Goal: Information Seeking & Learning: Get advice/opinions

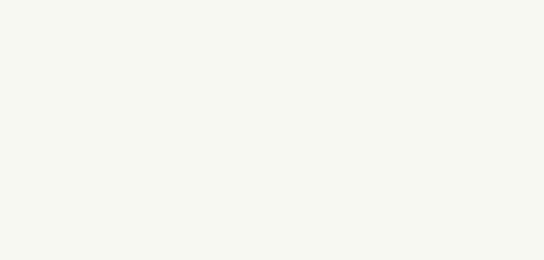
select select "FR"
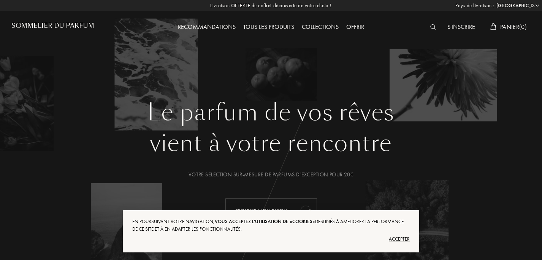
click at [255, 201] on div "Trouver mon parfum" at bounding box center [271, 210] width 92 height 25
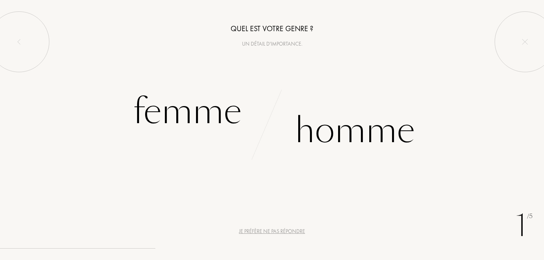
click at [271, 233] on div "Je préfère ne pas répondre" at bounding box center [272, 231] width 66 height 8
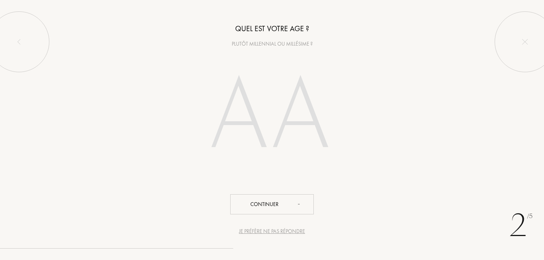
click at [271, 233] on div "Je préfère ne pas répondre" at bounding box center [272, 231] width 66 height 8
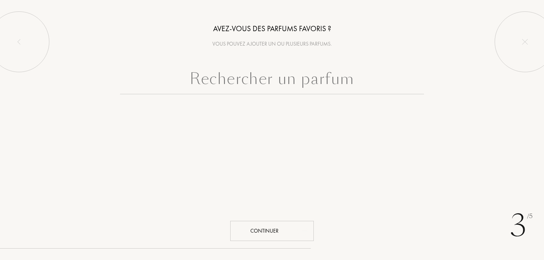
click at [271, 233] on div "Continuer" at bounding box center [272, 231] width 84 height 20
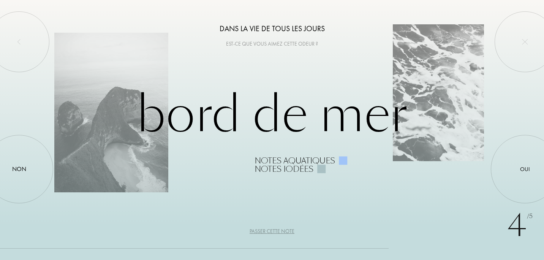
click at [271, 233] on div "Passer cette note" at bounding box center [272, 231] width 45 height 8
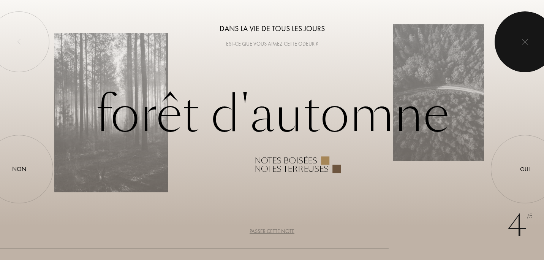
click at [515, 45] on div at bounding box center [525, 41] width 61 height 61
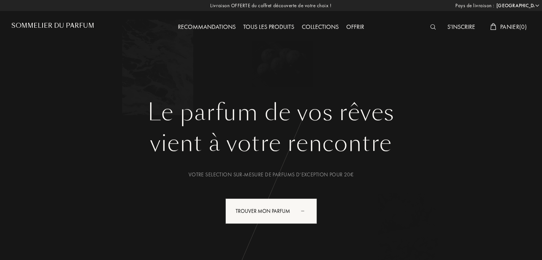
select select "FR"
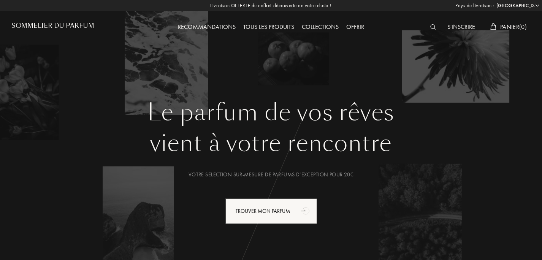
click at [430, 27] on img at bounding box center [433, 26] width 6 height 5
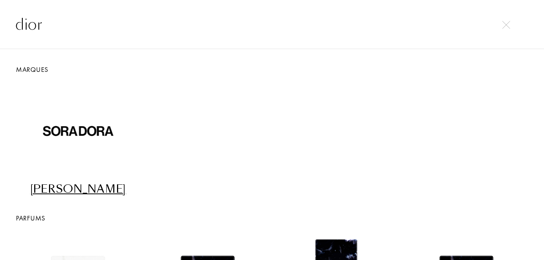
type input "dior"
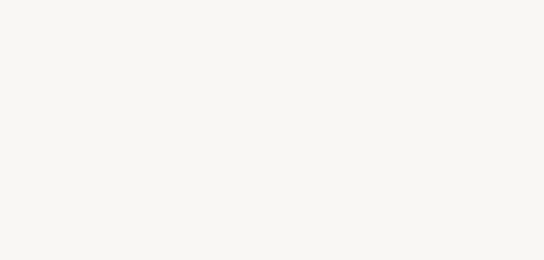
select select "FR"
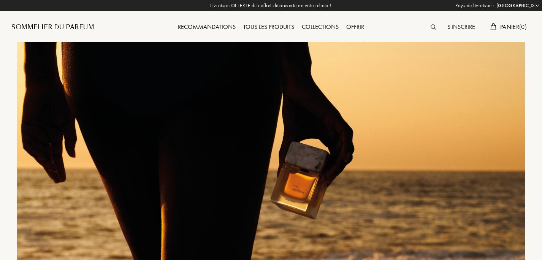
click at [431, 24] on img at bounding box center [433, 26] width 5 height 5
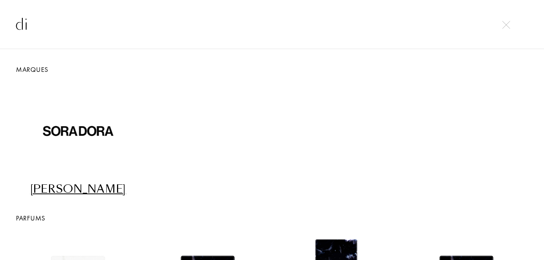
type input "d"
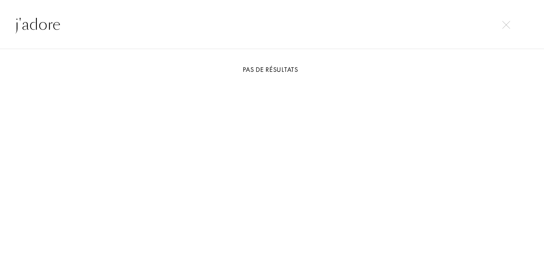
type input "j'adore"
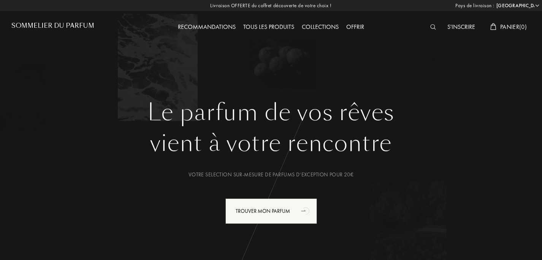
select select "FR"
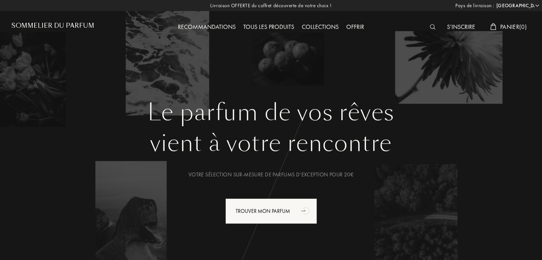
click at [431, 25] on img at bounding box center [433, 26] width 6 height 5
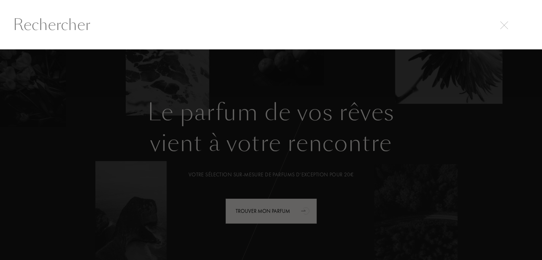
scroll to position [0, 0]
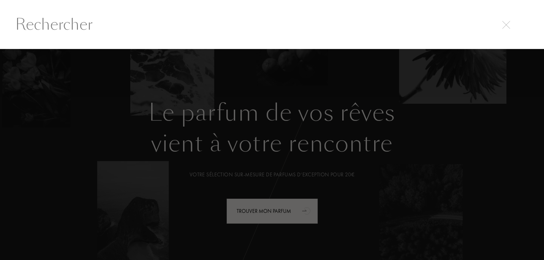
click at [506, 24] on img at bounding box center [506, 25] width 8 height 8
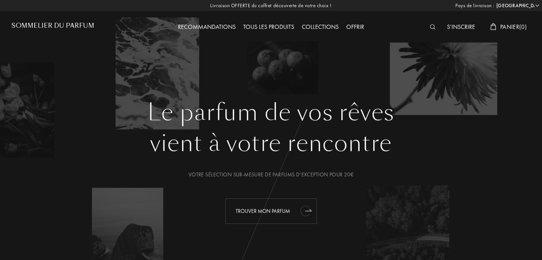
click at [265, 210] on font "Trouver mon parfum" at bounding box center [263, 210] width 54 height 7
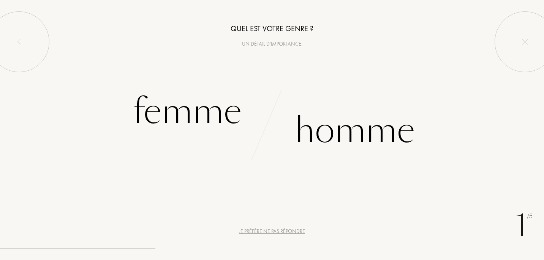
click at [269, 231] on div "Je préfère ne pas répondre" at bounding box center [272, 231] width 66 height 8
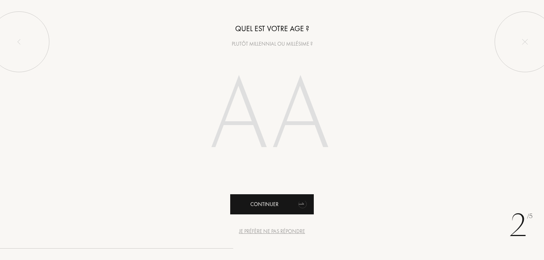
click at [268, 199] on div "Continuer" at bounding box center [272, 204] width 84 height 20
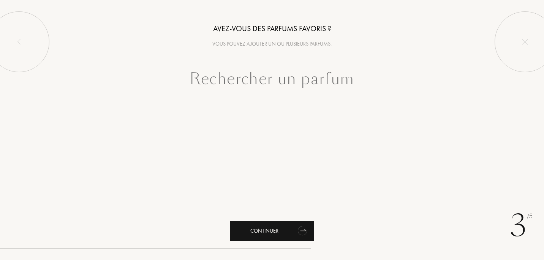
click at [268, 228] on div "Continuer" at bounding box center [272, 231] width 84 height 20
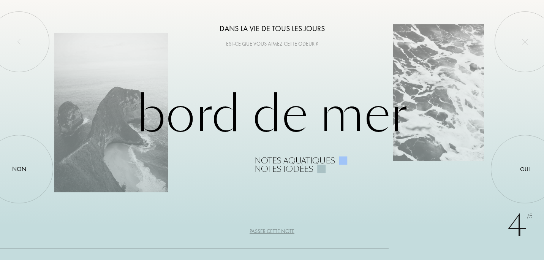
click at [272, 231] on div "Passer cette note" at bounding box center [272, 231] width 45 height 8
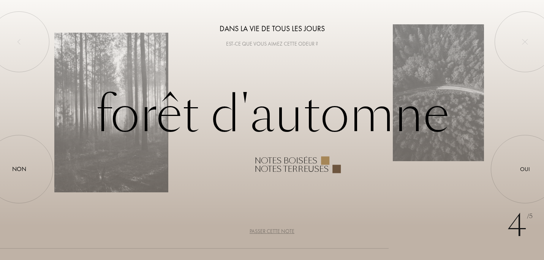
click at [272, 231] on div "Passer cette note" at bounding box center [272, 231] width 45 height 8
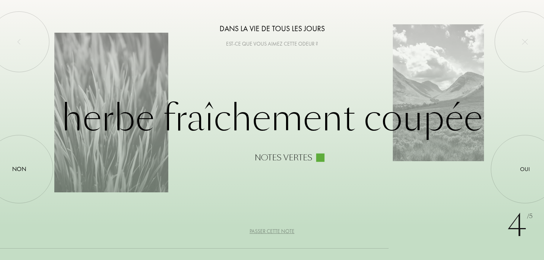
click at [272, 231] on div "Passer cette note" at bounding box center [272, 231] width 45 height 8
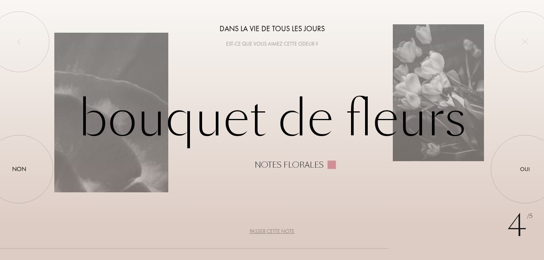
click at [272, 231] on div "Passer cette note" at bounding box center [272, 231] width 45 height 8
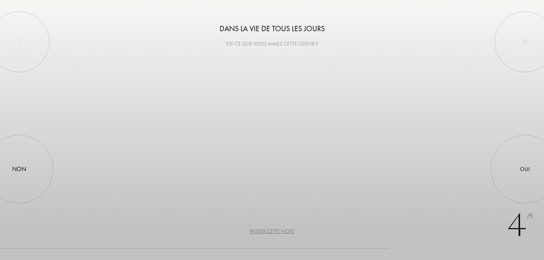
click at [272, 231] on div "Passer cette note" at bounding box center [272, 231] width 45 height 8
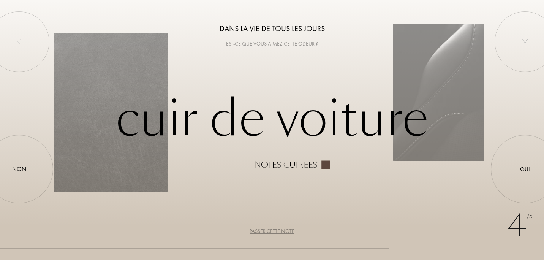
click at [272, 231] on div "Passer cette note" at bounding box center [272, 231] width 45 height 8
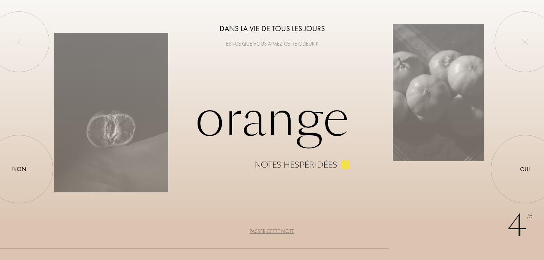
click at [272, 231] on div "Passer cette note" at bounding box center [272, 231] width 45 height 8
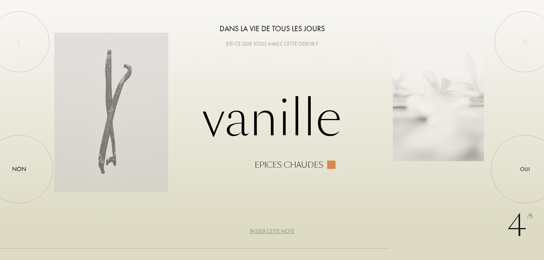
click at [272, 231] on div "Passer cette note" at bounding box center [272, 231] width 45 height 8
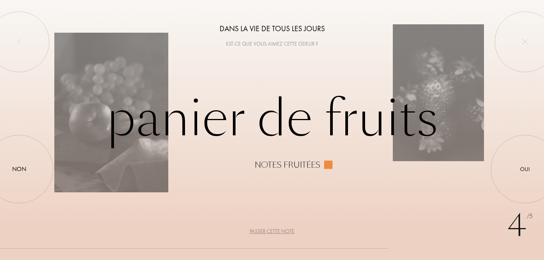
click at [272, 231] on div "Passer cette note" at bounding box center [272, 231] width 45 height 8
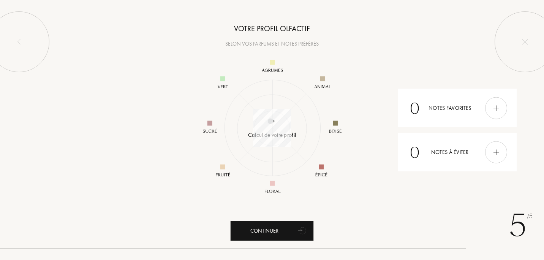
click at [272, 231] on div "Continuer" at bounding box center [272, 231] width 84 height 20
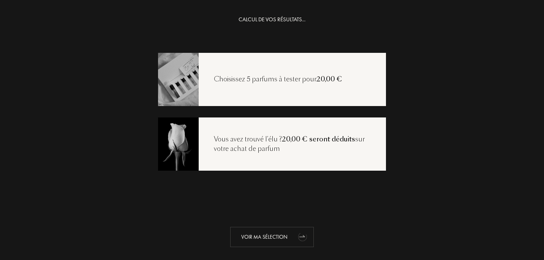
click at [272, 239] on div "Voir ma sélection" at bounding box center [272, 237] width 84 height 20
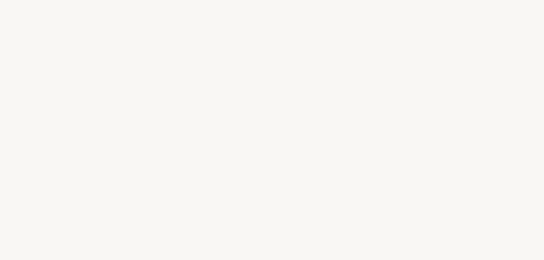
select select "FR"
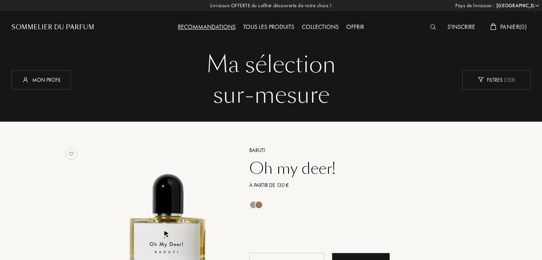
click at [430, 25] on img at bounding box center [433, 26] width 6 height 5
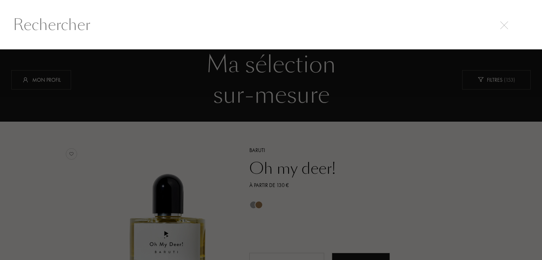
scroll to position [0, 0]
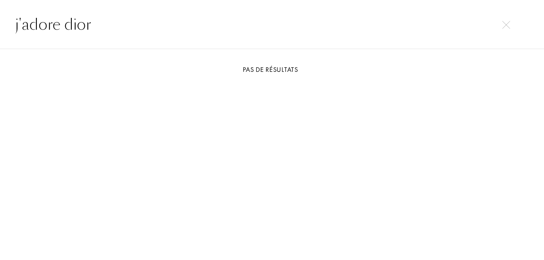
type input "j'adore dior"
click at [506, 24] on img at bounding box center [506, 25] width 8 height 8
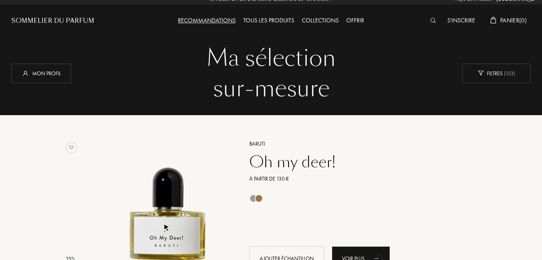
scroll to position [0, 0]
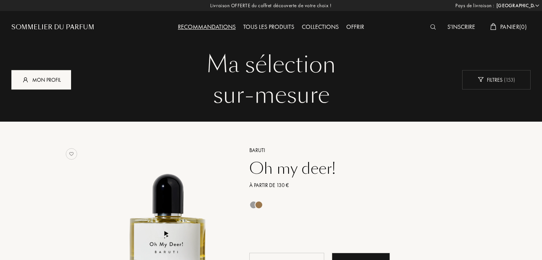
click at [43, 74] on div "Mon profil" at bounding box center [41, 79] width 60 height 19
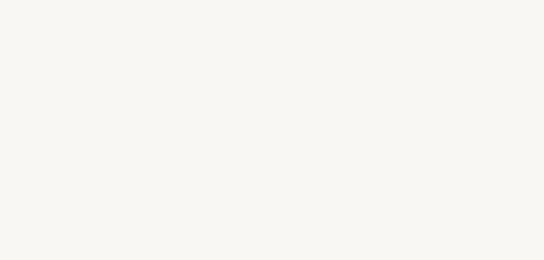
select select "FR"
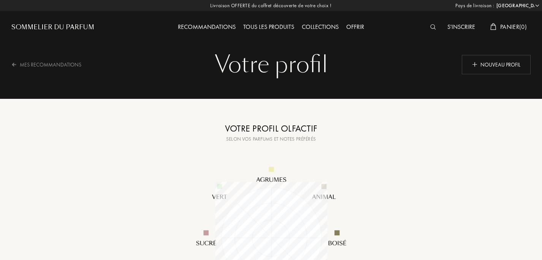
click at [431, 27] on img at bounding box center [433, 26] width 6 height 5
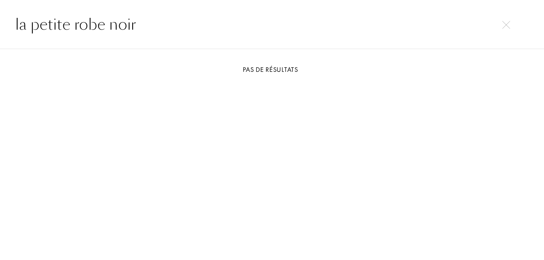
type input "la petite robe noir"
